Goal: Use online tool/utility: Utilize a website feature to perform a specific function

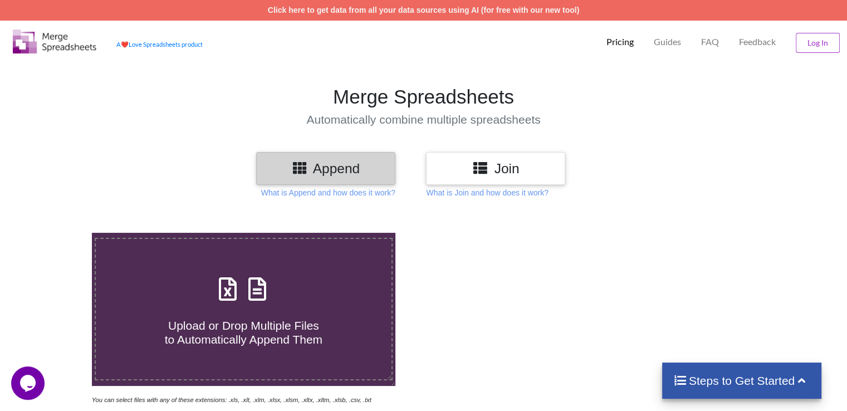
click at [314, 179] on div "Append" at bounding box center [325, 168] width 139 height 33
click at [501, 169] on h3 "Join" at bounding box center [496, 168] width 123 height 16
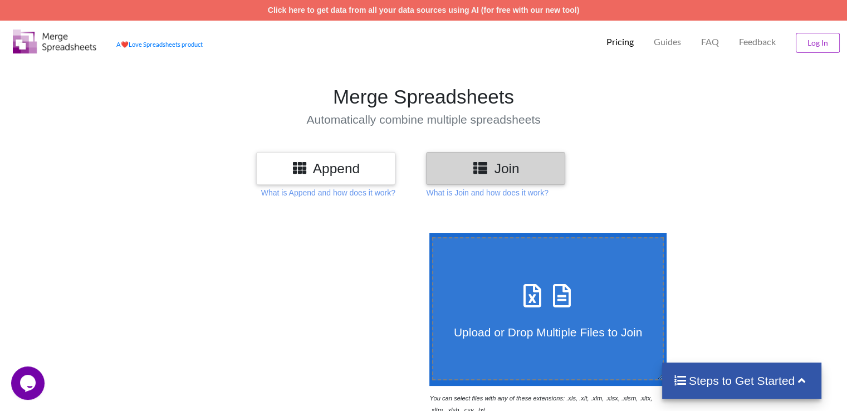
click at [343, 180] on div "Append" at bounding box center [325, 168] width 139 height 33
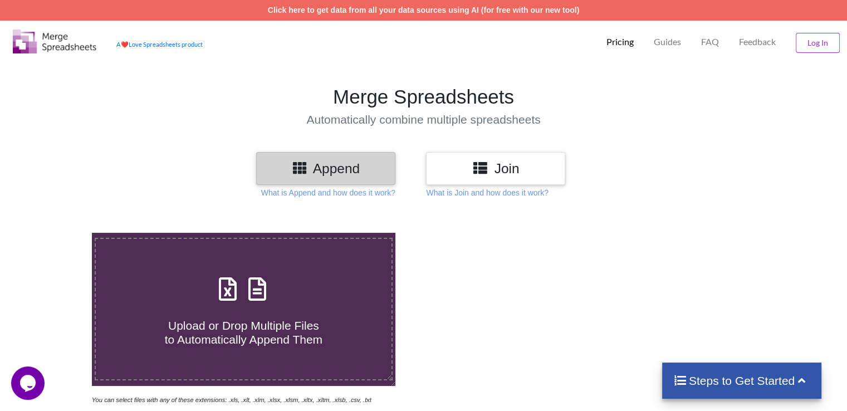
click at [304, 289] on div "Upload or Drop Multiple Files to Automatically Append Them" at bounding box center [243, 309] width 295 height 75
click at [58, 233] on input "Upload or Drop Multiple Files to Automatically Append Them" at bounding box center [58, 233] width 0 height 0
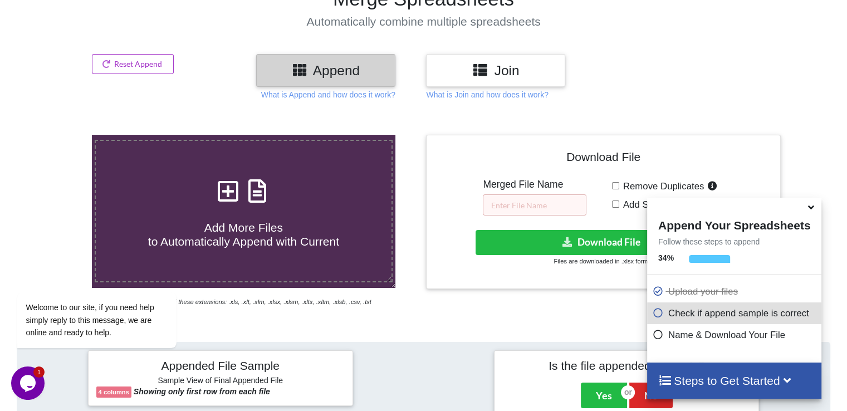
scroll to position [163, 0]
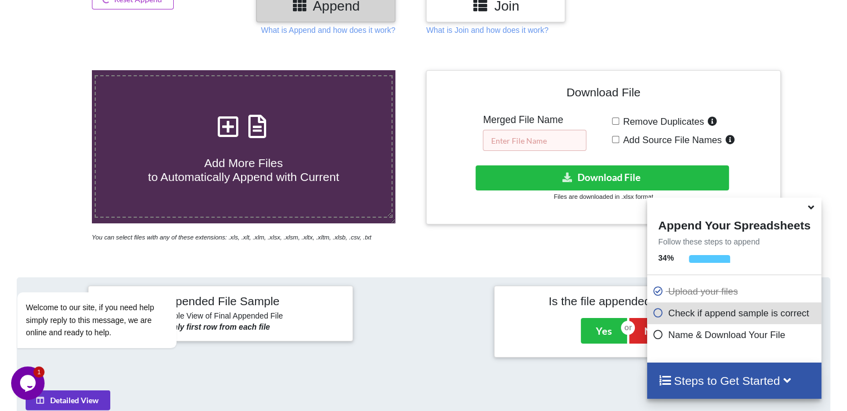
click at [505, 145] on input "text" at bounding box center [535, 140] width 104 height 21
click at [293, 150] on h4 "Add More Files to Automatically Append with Current" at bounding box center [243, 163] width 295 height 42
click at [58, 70] on input "Add More Files to Automatically Append with Current" at bounding box center [58, 70] width 0 height 0
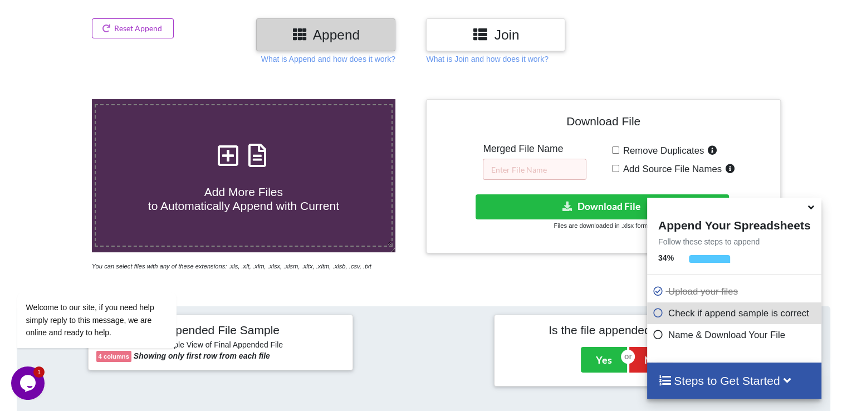
scroll to position [147, 0]
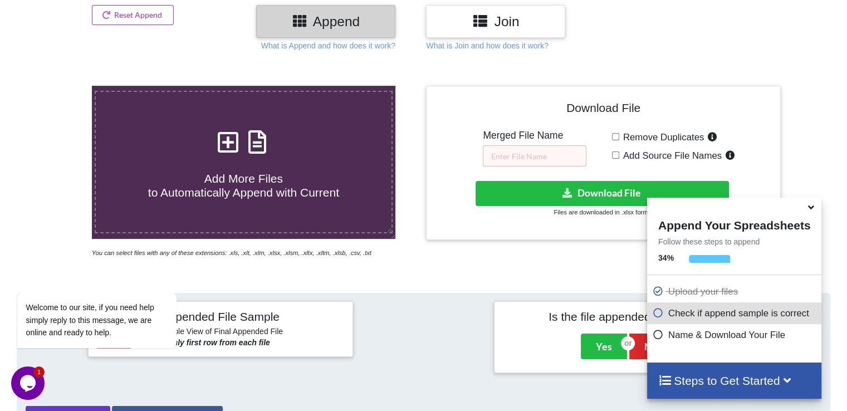
click at [230, 147] on icon at bounding box center [228, 136] width 28 height 23
click at [58, 86] on input "Add More Files to Automatically Append with Current" at bounding box center [58, 86] width 0 height 0
type input "C:\fakepath\leicestershire_crime_filtered.xlsx"
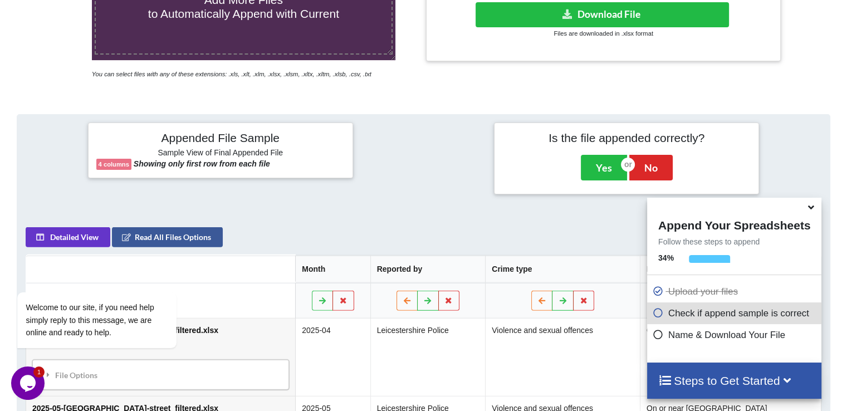
scroll to position [325, 0]
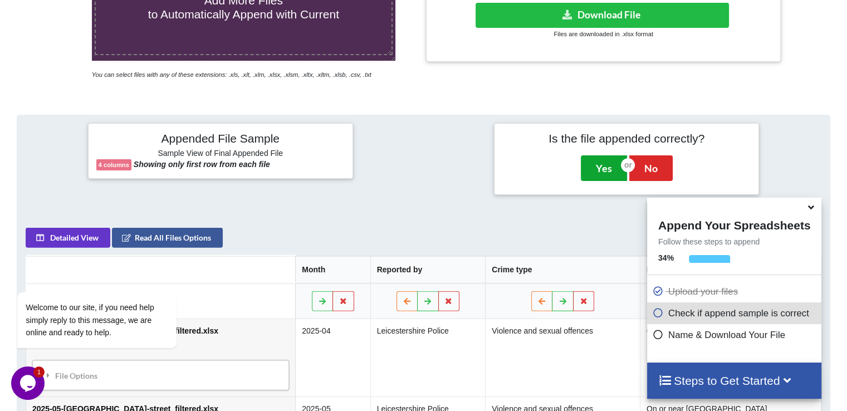
click at [602, 176] on button "Yes" at bounding box center [604, 168] width 46 height 26
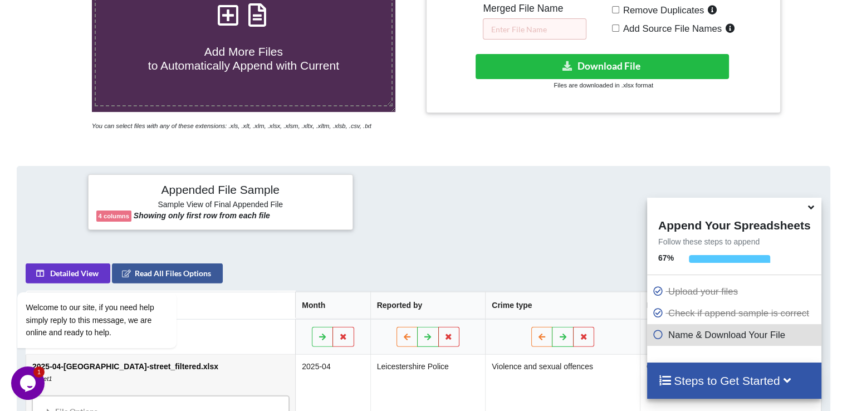
scroll to position [287, 0]
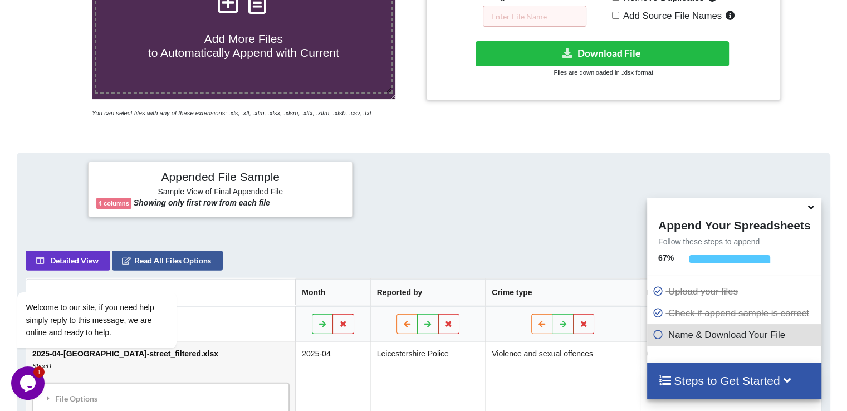
click at [529, 65] on div "Download hidden Download File Files are downloaded in .xlsx format" at bounding box center [604, 59] width 338 height 37
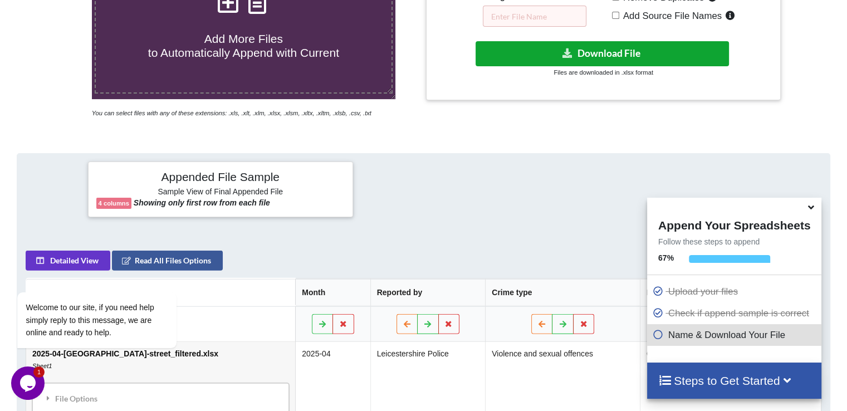
click at [528, 55] on button "Download File" at bounding box center [603, 53] width 254 height 25
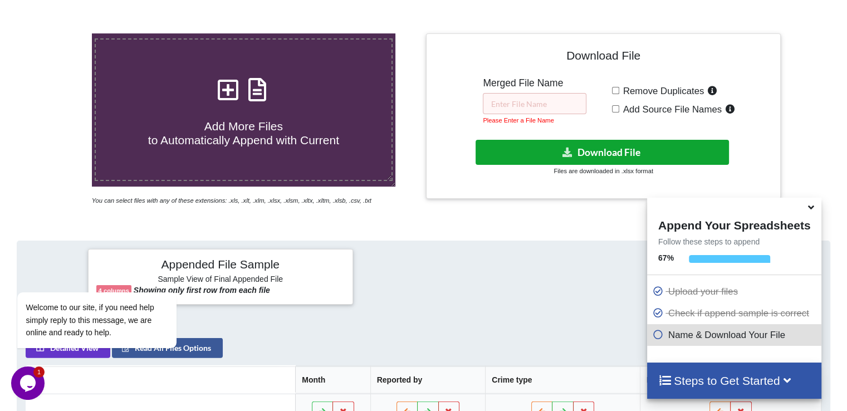
scroll to position [255, 0]
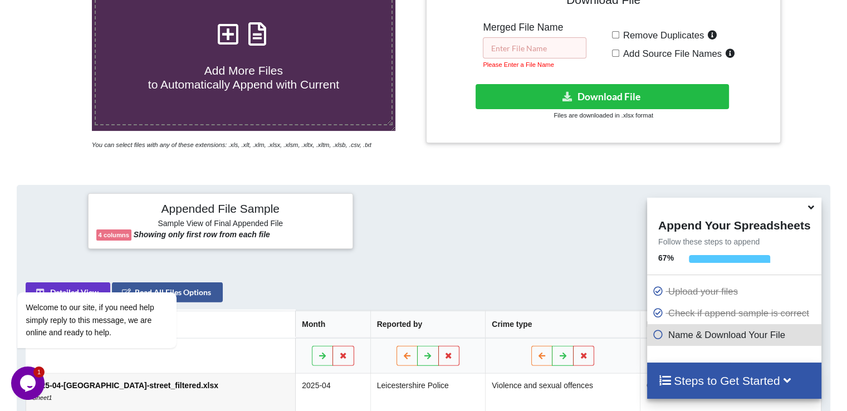
click at [548, 53] on input "text" at bounding box center [535, 47] width 104 height 21
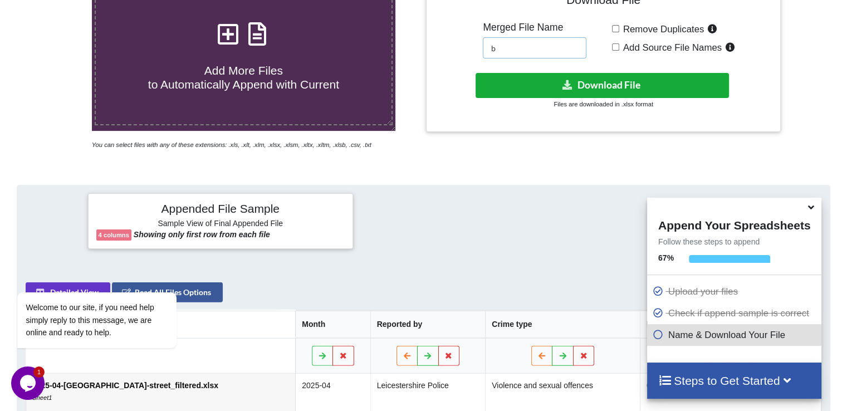
type input "b"
click at [615, 77] on button "Download File" at bounding box center [603, 85] width 254 height 25
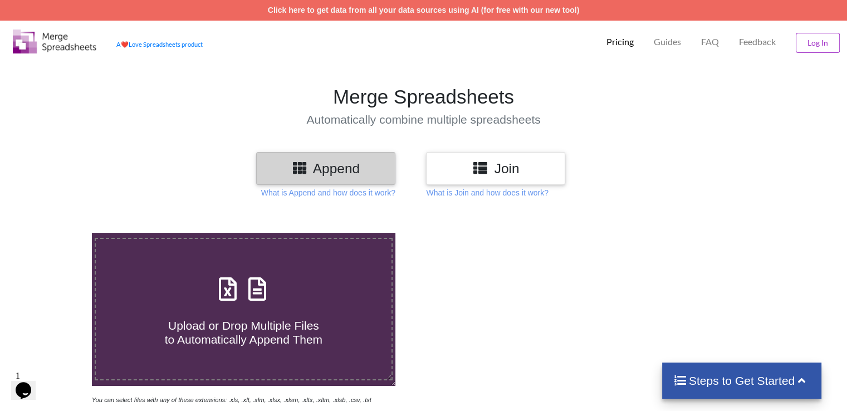
click at [235, 280] on icon at bounding box center [228, 283] width 28 height 23
click at [58, 233] on input "Upload or Drop Multiple Files to Automatically Append Them" at bounding box center [58, 233] width 0 height 0
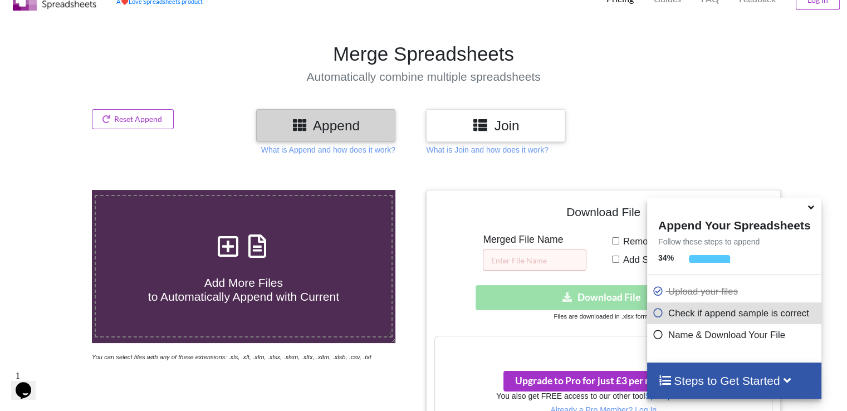
scroll to position [6, 0]
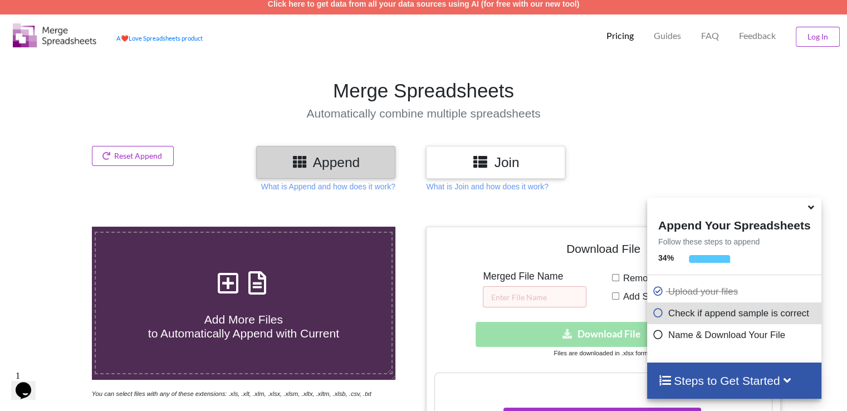
click at [225, 280] on icon at bounding box center [228, 277] width 28 height 23
click at [58, 227] on input "Add More Files to Automatically Append with Current" at bounding box center [58, 227] width 0 height 0
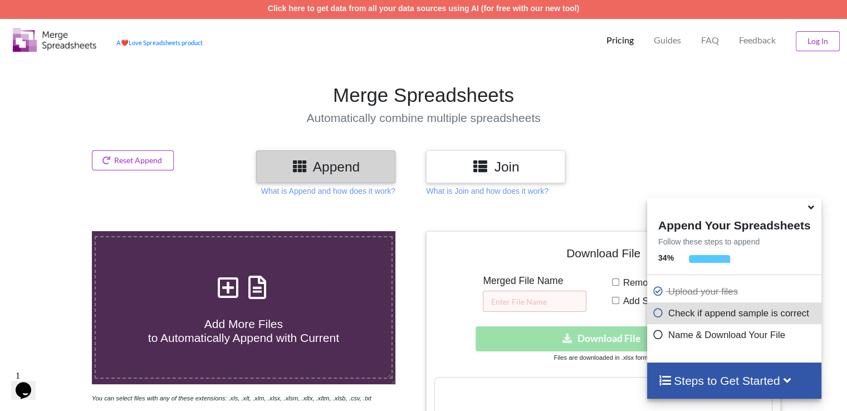
scroll to position [0, 0]
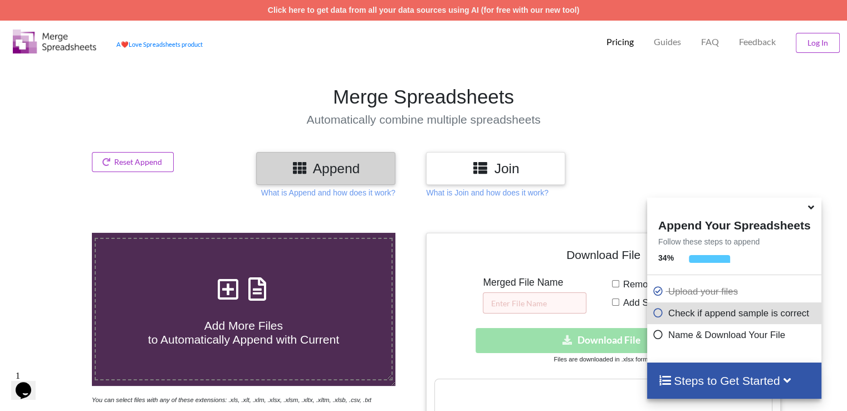
click at [230, 290] on icon at bounding box center [228, 283] width 28 height 23
click at [58, 233] on input "Add More Files to Automatically Append with Current" at bounding box center [58, 233] width 0 height 0
click at [225, 295] on icon at bounding box center [228, 283] width 28 height 23
click at [58, 233] on input "Add More Files to Automatically Append with Current" at bounding box center [58, 233] width 0 height 0
click at [230, 284] on icon at bounding box center [228, 283] width 28 height 23
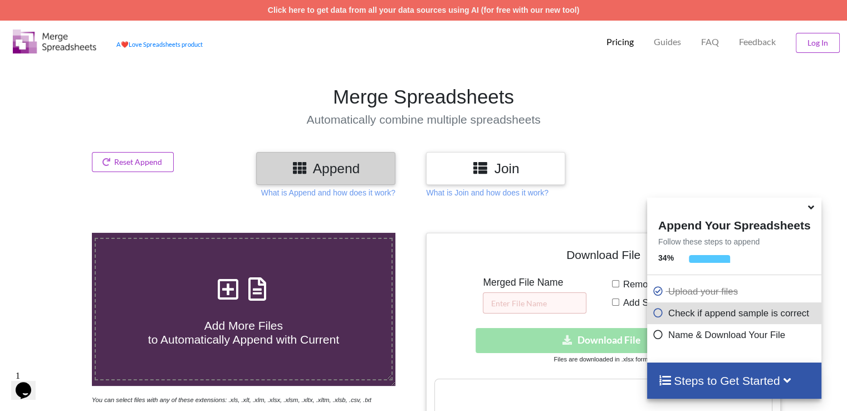
click at [58, 233] on input "Add More Files to Automatically Append with Current" at bounding box center [58, 233] width 0 height 0
type input "C:\fakepath\b_278.xlsx"
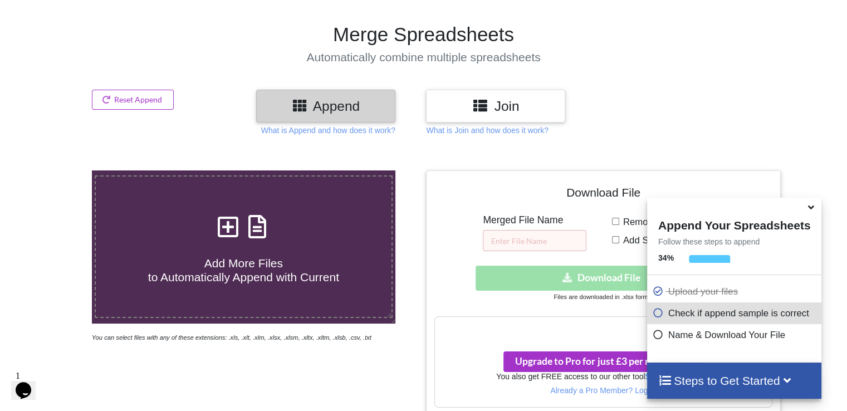
scroll to position [69, 0]
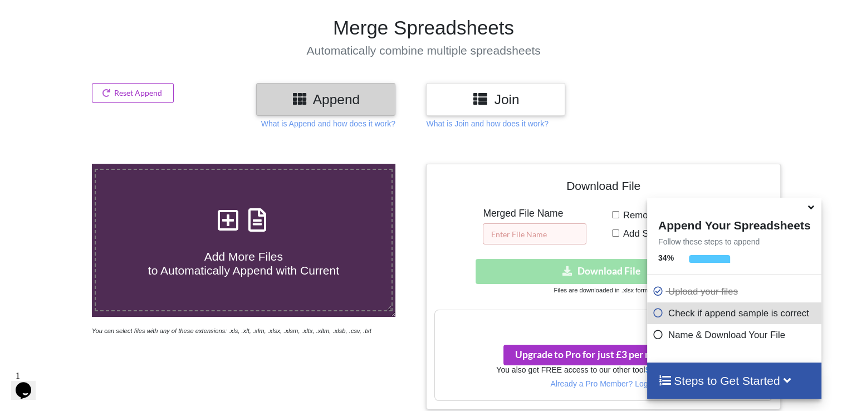
click at [522, 236] on input "text" at bounding box center [535, 233] width 104 height 21
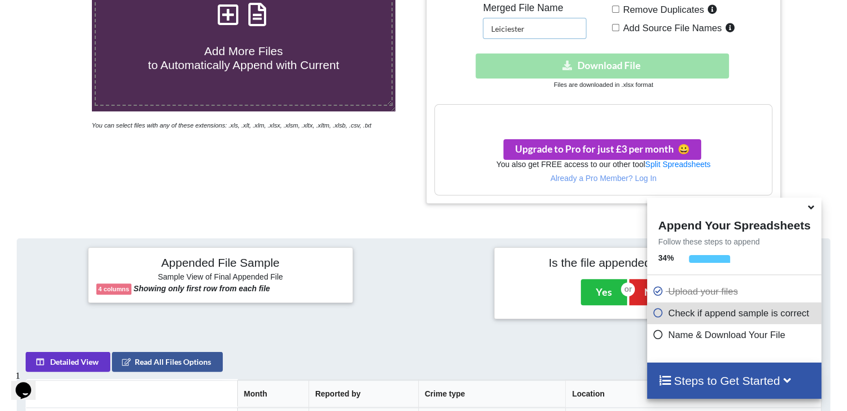
scroll to position [279, 0]
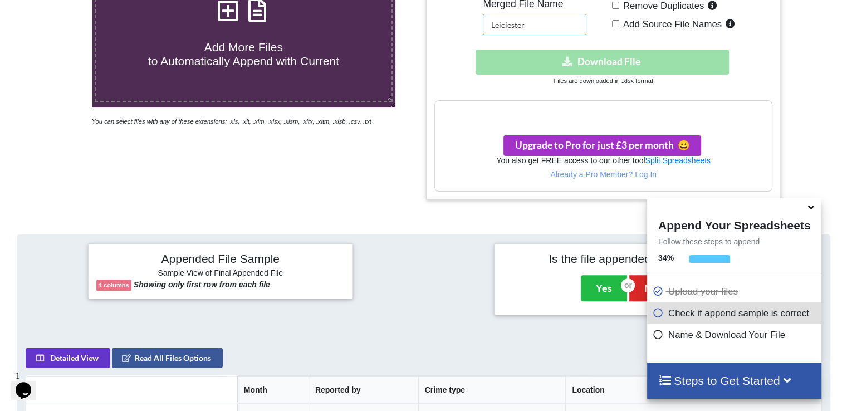
type input "Leiciester"
click at [608, 110] on h3 "Your files are more than 1 MB" at bounding box center [603, 112] width 337 height 12
click at [594, 144] on span "Upgrade to Pro for just £3 per month 😀" at bounding box center [602, 145] width 174 height 12
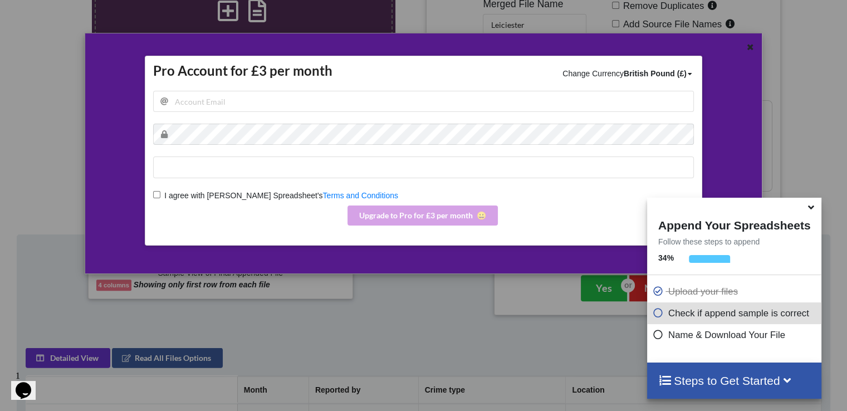
click at [161, 195] on span "I agree with Merge Spreadsheet's" at bounding box center [241, 195] width 162 height 9
click at [160, 195] on input "I agree with Merge Spreadsheet's Terms and Conditions" at bounding box center [156, 194] width 7 height 7
checkbox input "true"
click at [216, 108] on input "email" at bounding box center [423, 101] width 541 height 21
type input "mondal.tanweer@gmail.com"
